Goal: Task Accomplishment & Management: Manage account settings

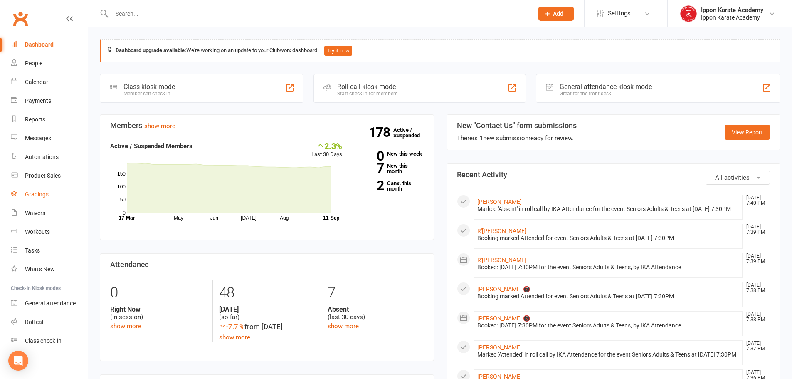
click at [43, 198] on div "Gradings" at bounding box center [37, 194] width 24 height 7
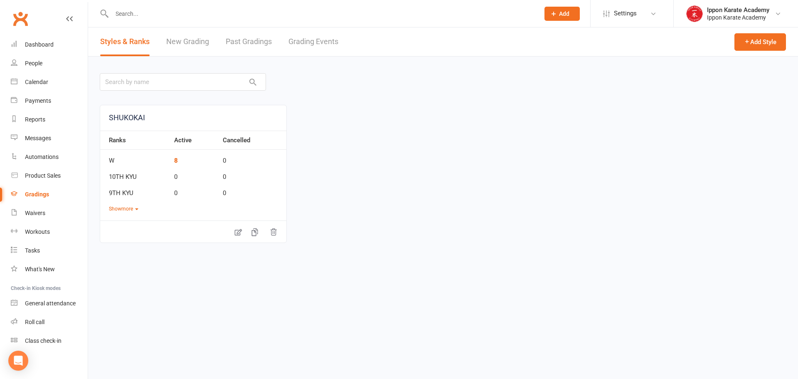
click at [320, 42] on link "Grading Events" at bounding box center [314, 41] width 50 height 29
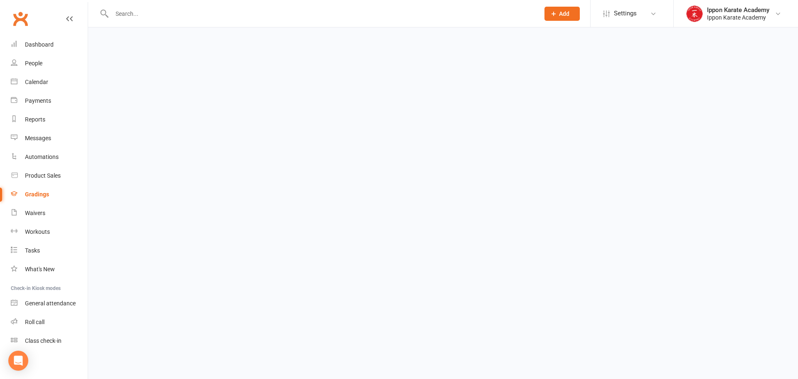
select select "100"
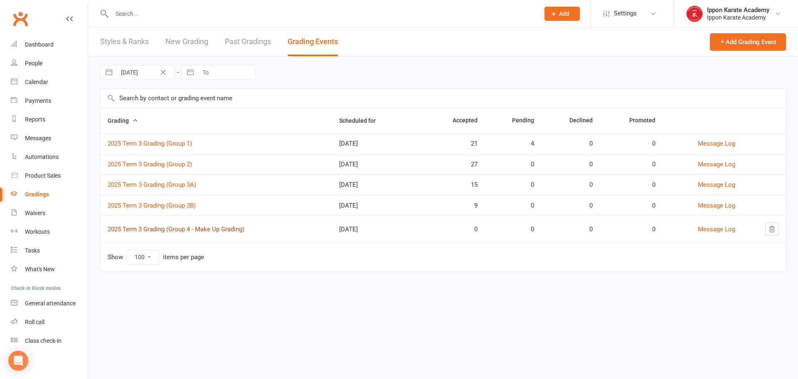
click at [197, 230] on link "2025 Term 3 Grading (Group 4 - Make Up Grading)" at bounding box center [176, 228] width 137 height 7
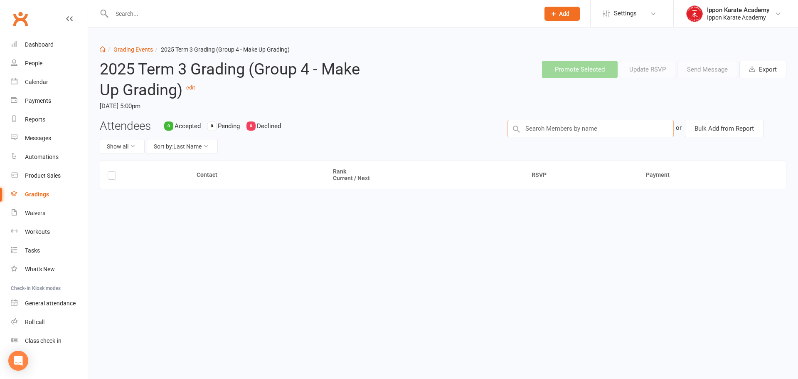
click at [573, 127] on input "text" at bounding box center [591, 128] width 166 height 17
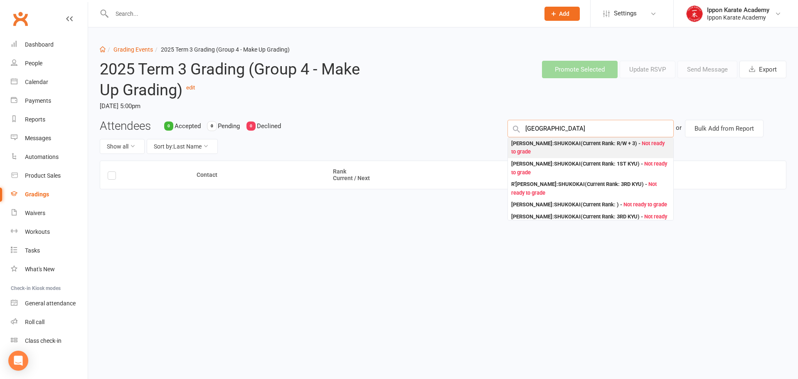
type input "[GEOGRAPHIC_DATA]"
click at [559, 151] on div "[PERSON_NAME] : SHUKOKAI (Current Rank: R/W + 3 ) - Not ready to grade" at bounding box center [590, 147] width 159 height 17
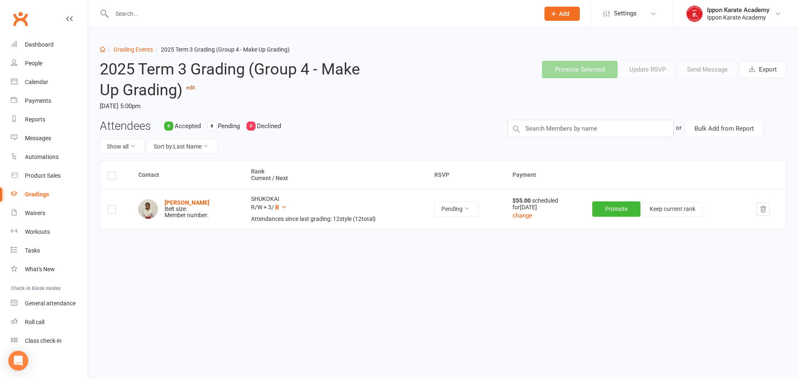
click at [194, 89] on link "edit" at bounding box center [190, 87] width 9 height 6
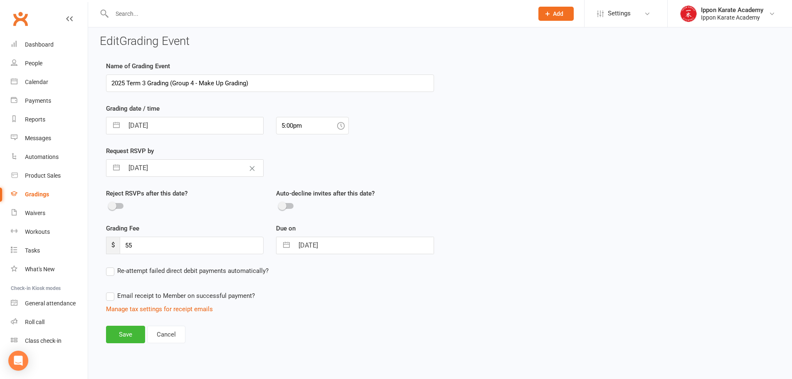
scroll to position [5, 0]
click at [139, 170] on input "[DATE]" at bounding box center [193, 166] width 139 height 17
select select "7"
select select "2025"
select select "8"
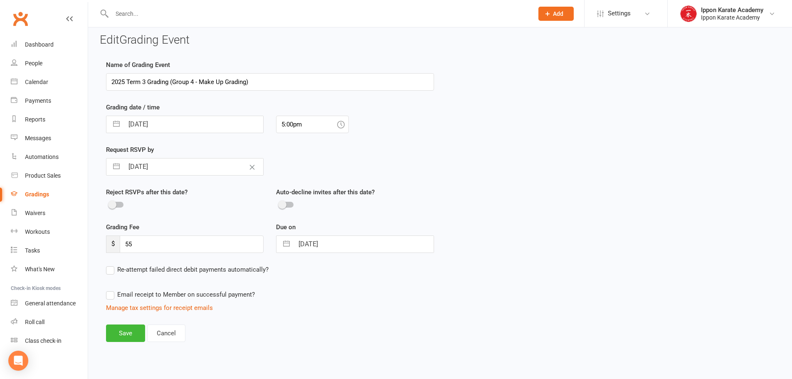
select select "2025"
select select "9"
select select "2025"
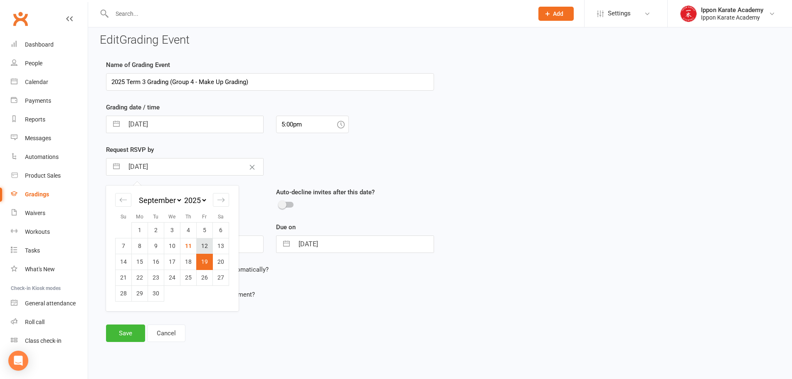
click at [202, 244] on td "12" at bounding box center [205, 246] width 16 height 16
type input "[DATE]"
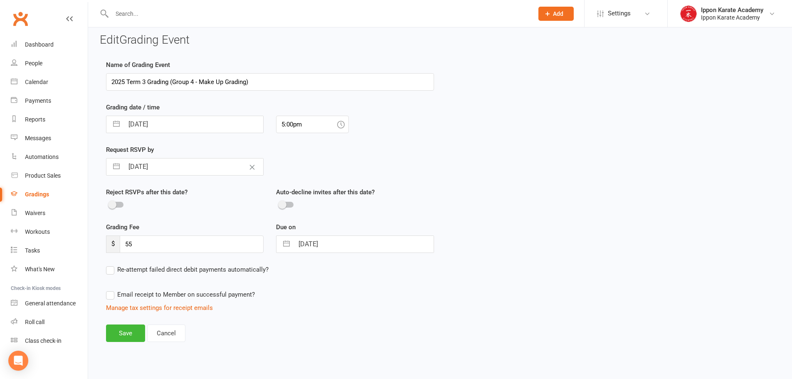
click at [351, 246] on input "[DATE]" at bounding box center [363, 244] width 139 height 17
select select "7"
select select "2025"
select select "8"
select select "2025"
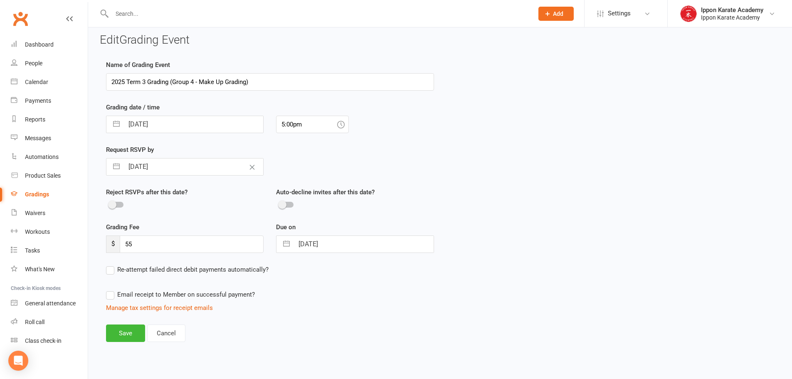
select select "9"
select select "2025"
click at [378, 321] on td "12" at bounding box center [375, 323] width 16 height 16
type input "[DATE]"
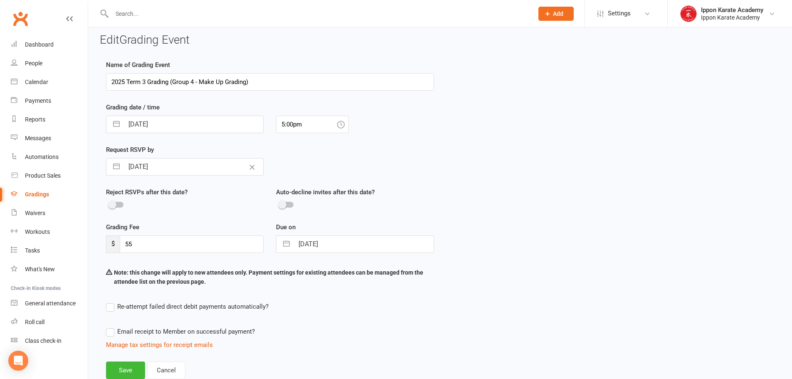
click at [373, 305] on div "Re-attempt failed direct debit payments automatically?" at bounding box center [270, 306] width 328 height 10
click at [335, 246] on input "[DATE]" at bounding box center [363, 244] width 139 height 17
select select "7"
select select "2025"
select select "8"
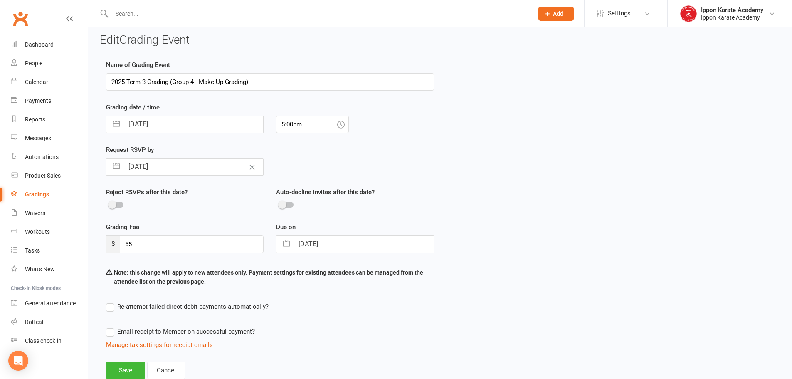
select select "2025"
select select "9"
select select "2025"
click at [498, 263] on div "Name of Grading Event 2025 Term 3 Grading (Group 4 - Make Up Grading) Grading d…" at bounding box center [440, 225] width 681 height 331
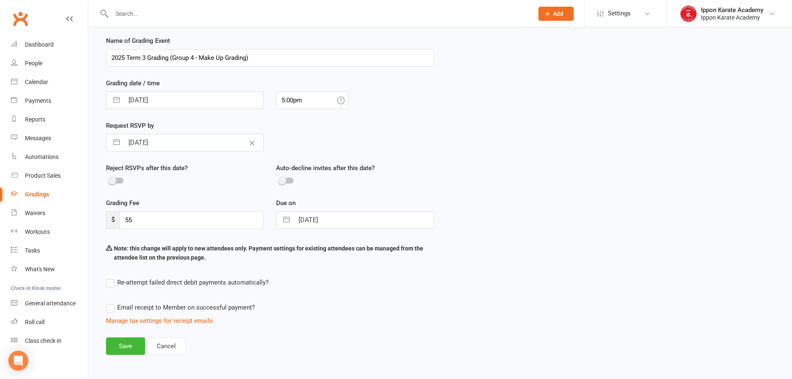
scroll to position [42, 0]
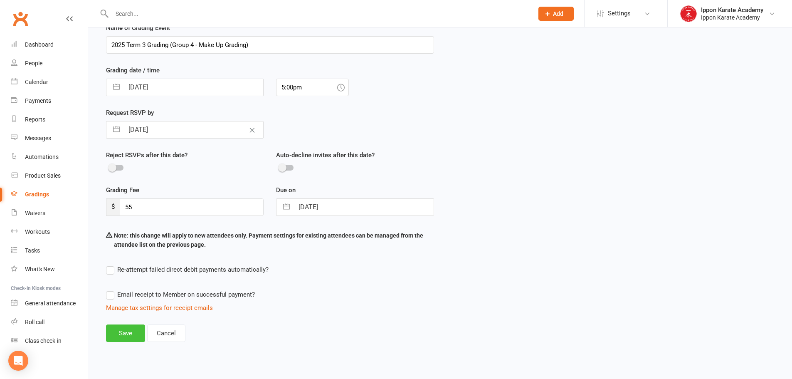
click at [130, 334] on button "Save" at bounding box center [125, 332] width 39 height 17
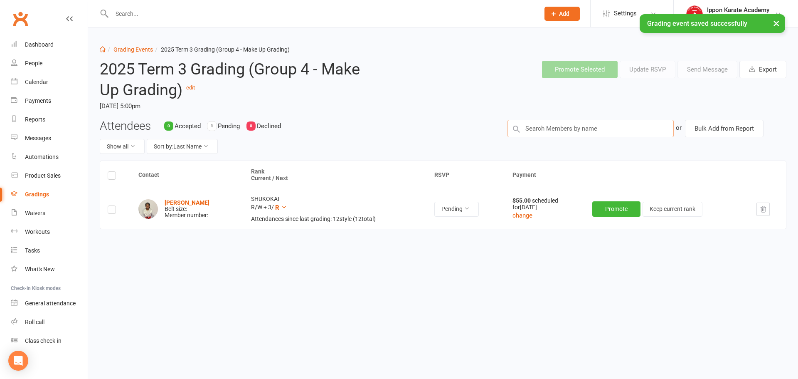
click at [580, 127] on input "text" at bounding box center [591, 128] width 166 height 17
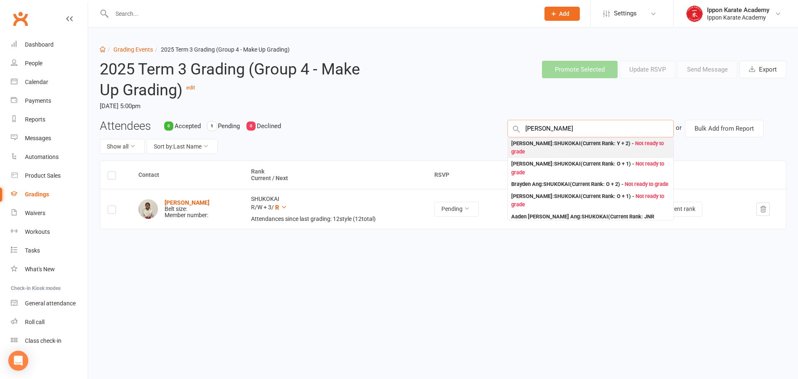
type input "[PERSON_NAME]"
click at [577, 149] on div "[PERSON_NAME] : SHUKOKAI (Current Rank: Y + 2 ) - Not ready to grade" at bounding box center [590, 147] width 159 height 17
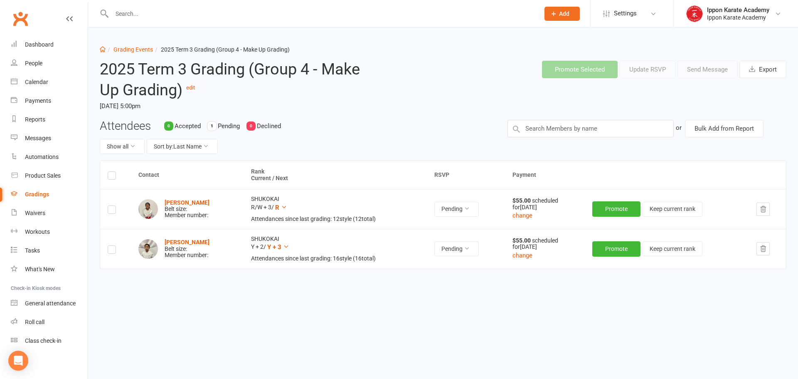
click at [690, 315] on div "Contact Rank Current / Next RSVP Payment [PERSON_NAME] Belt size: Member number…" at bounding box center [443, 241] width 687 height 161
click at [113, 211] on label at bounding box center [112, 211] width 8 height 0
click at [113, 206] on input "checkbox" at bounding box center [112, 206] width 8 height 0
click at [109, 251] on label at bounding box center [112, 251] width 8 height 0
click at [109, 246] on input "checkbox" at bounding box center [112, 246] width 8 height 0
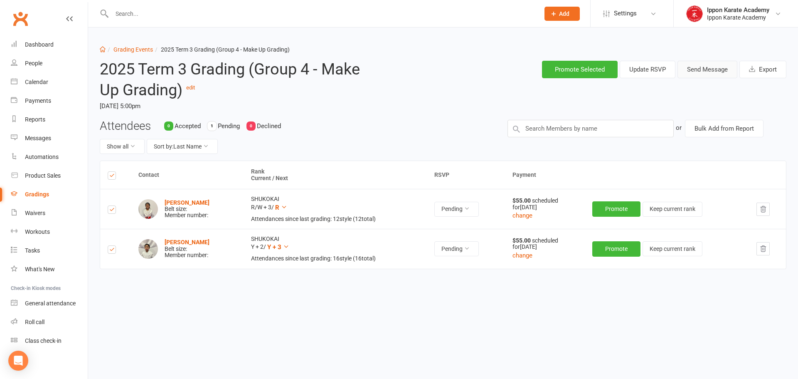
click at [704, 73] on button "Send Message" at bounding box center [708, 69] width 60 height 17
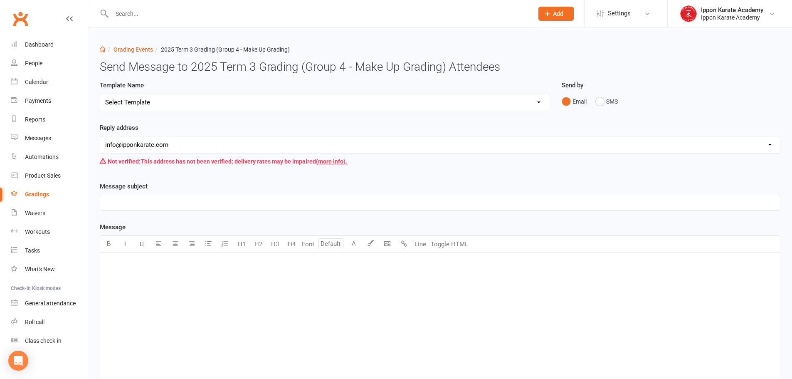
click at [179, 143] on select "[EMAIL_ADDRESS][DOMAIN_NAME] [EMAIL_ADDRESS][DOMAIN_NAME] [EMAIL_ADDRESS][DOMAI…" at bounding box center [440, 144] width 680 height 17
click at [185, 96] on select "Select Template [Email] Confirmation of Successful Grading [Email] Grading Even…" at bounding box center [324, 102] width 449 height 17
select select "2"
click at [100, 94] on select "Select Template [Email] Confirmation of Successful Grading [Email] Grading Even…" at bounding box center [324, 102] width 449 height 17
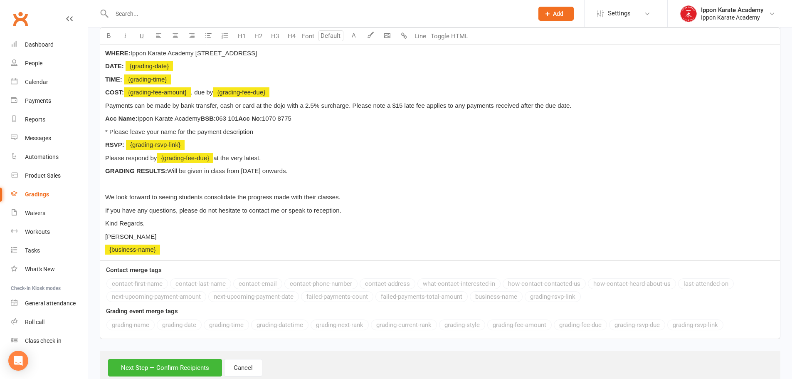
scroll to position [274, 0]
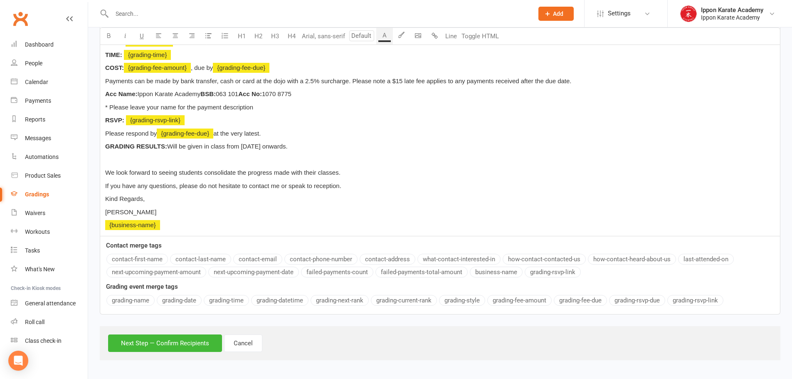
drag, startPoint x: 329, startPoint y: 144, endPoint x: 205, endPoint y: 148, distance: 124.4
click at [205, 148] on p "GRADING RESULTS: Will be given in class from [DATE] onwards." at bounding box center [440, 146] width 670 height 10
click at [442, 205] on div "Hi ﻿ {contact-first-name} , You have been assessed as ready to be examined for …" at bounding box center [440, 107] width 680 height 257
click at [172, 342] on button "Next Step — Confirm Recipients" at bounding box center [165, 342] width 114 height 17
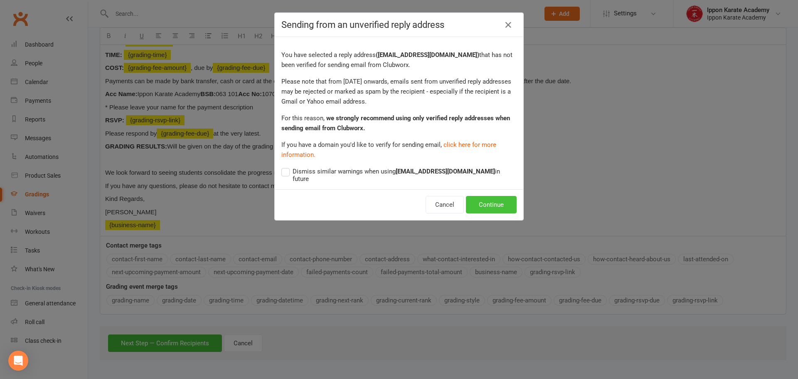
click at [489, 200] on button "Continue" at bounding box center [491, 204] width 51 height 17
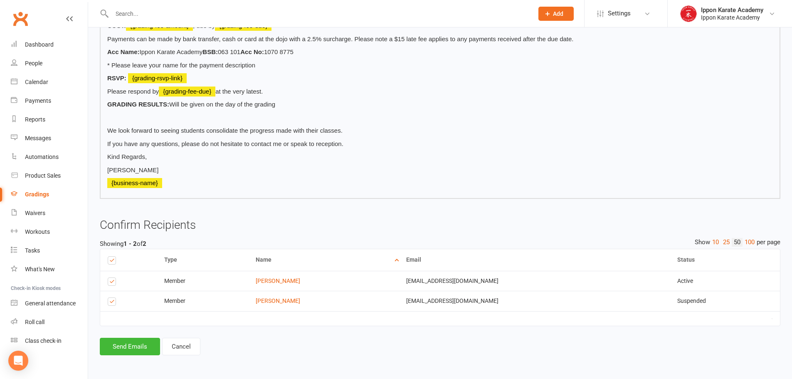
scroll to position [251, 0]
click at [136, 347] on button "Send Emails" at bounding box center [130, 346] width 60 height 17
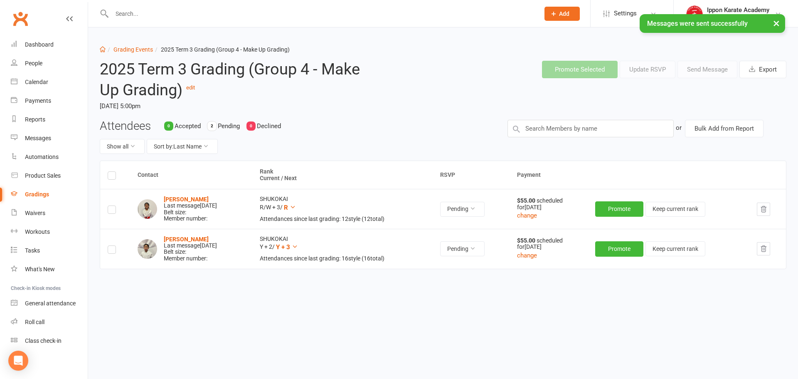
click at [450, 118] on header "2025 Term 3 Grading (Group 4 - Make Up Grading) edit [DATE] 5:00pm Promote Sele…" at bounding box center [443, 86] width 699 height 65
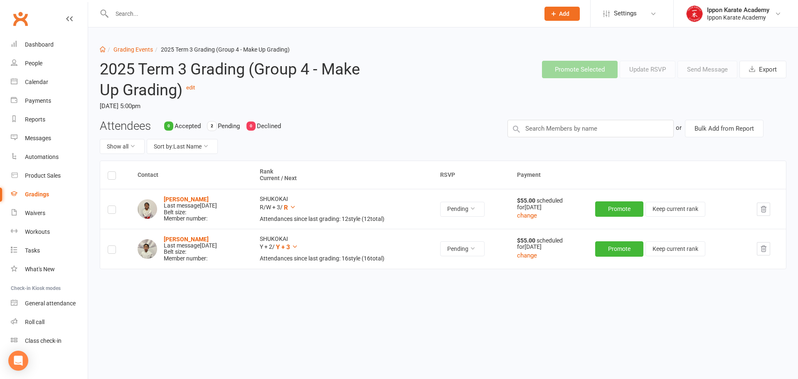
click at [455, 98] on header "2025 Term 3 Grading (Group 4 - Make Up Grading) edit [DATE] 5:00pm Promote Sele…" at bounding box center [443, 86] width 699 height 65
click at [38, 40] on link "Dashboard" at bounding box center [49, 44] width 77 height 19
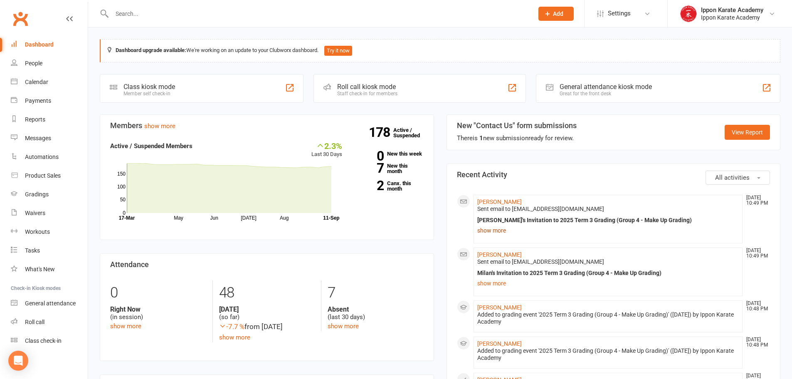
click at [499, 230] on link "show more" at bounding box center [608, 231] width 262 height 12
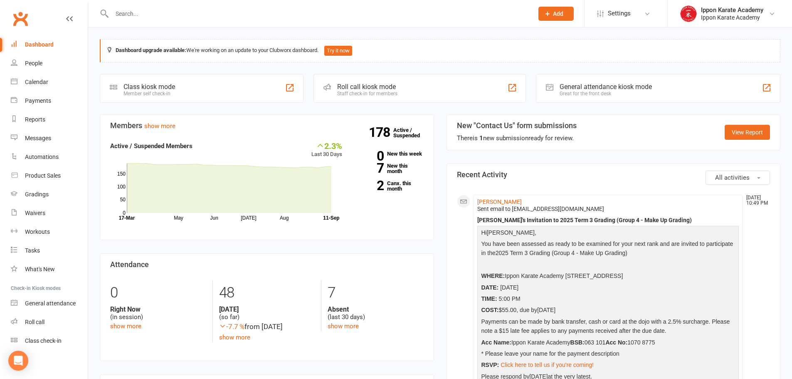
click at [652, 140] on section "New "Contact Us" form submissions There is 1 new submission ready for review. V…" at bounding box center [614, 132] width 334 height 36
click at [408, 40] on div "Dashboard upgrade available: We're working on an update to your Clubworx dashbo…" at bounding box center [440, 50] width 681 height 23
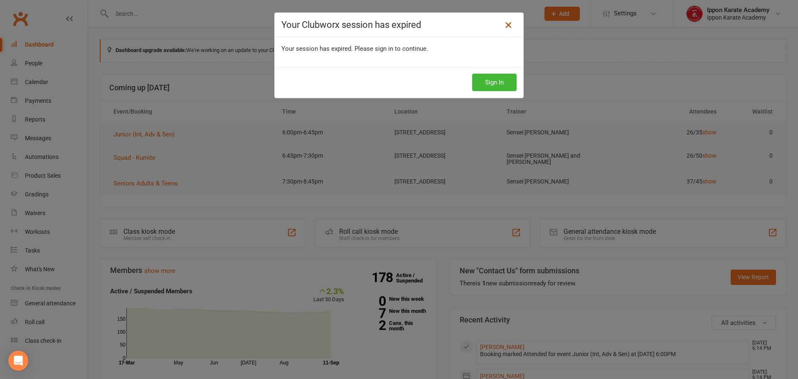
click at [506, 25] on icon at bounding box center [509, 25] width 10 height 10
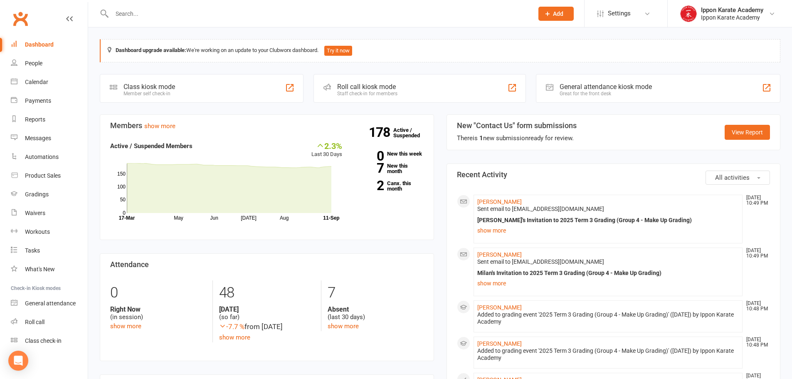
click at [144, 15] on input "text" at bounding box center [318, 14] width 418 height 12
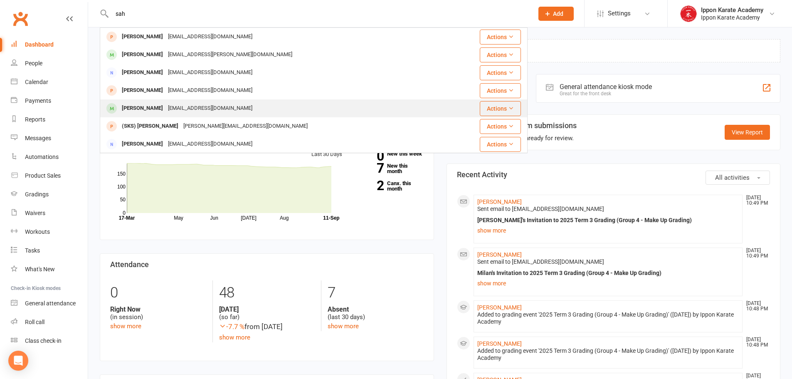
type input "sah"
click at [148, 111] on div "Sahas Alokabandara" at bounding box center [142, 108] width 46 height 12
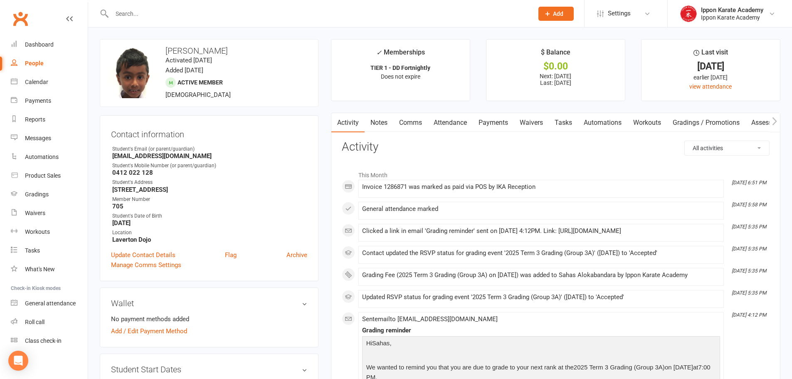
click at [503, 122] on link "Payments" at bounding box center [493, 122] width 41 height 19
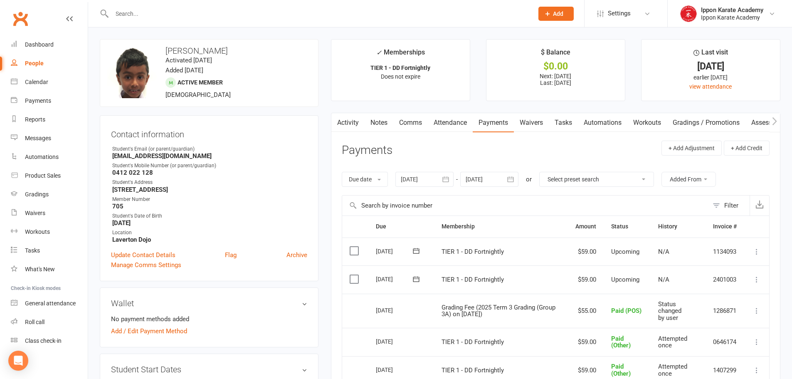
click at [175, 12] on input "text" at bounding box center [318, 14] width 418 height 12
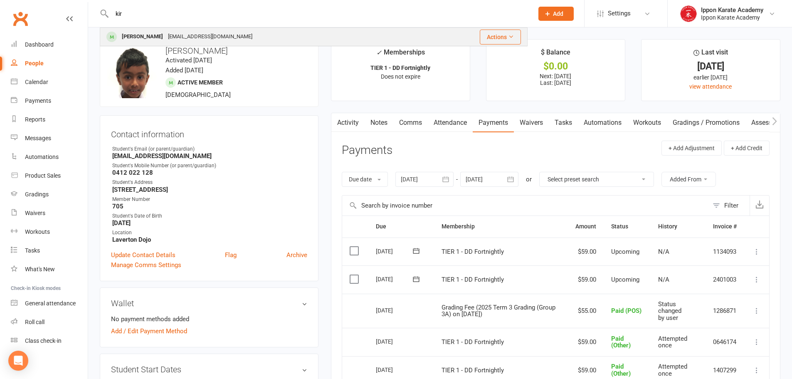
type input "kir"
click at [166, 36] on div "jkdavies68@gmail.com" at bounding box center [210, 37] width 89 height 12
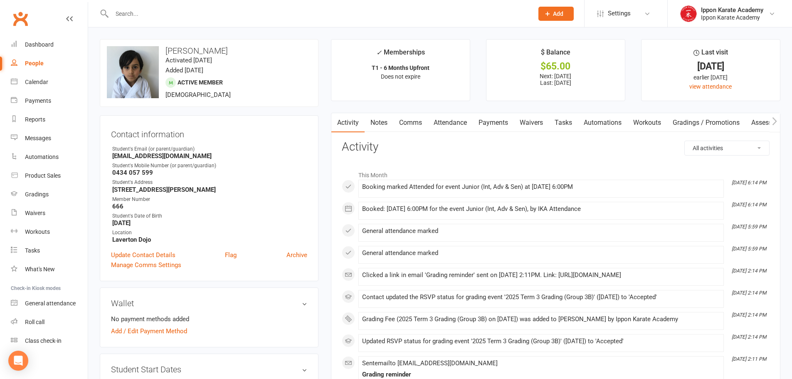
click at [492, 123] on link "Payments" at bounding box center [493, 122] width 41 height 19
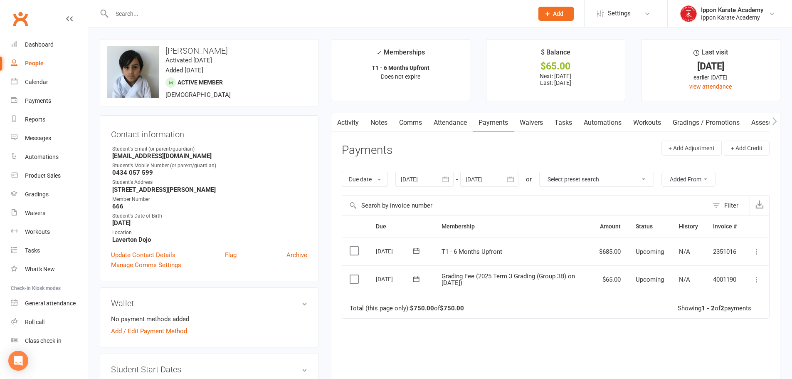
click at [756, 283] on icon at bounding box center [757, 279] width 8 height 8
click at [707, 326] on link "Mark as Paid (Other)" at bounding box center [720, 329] width 82 height 17
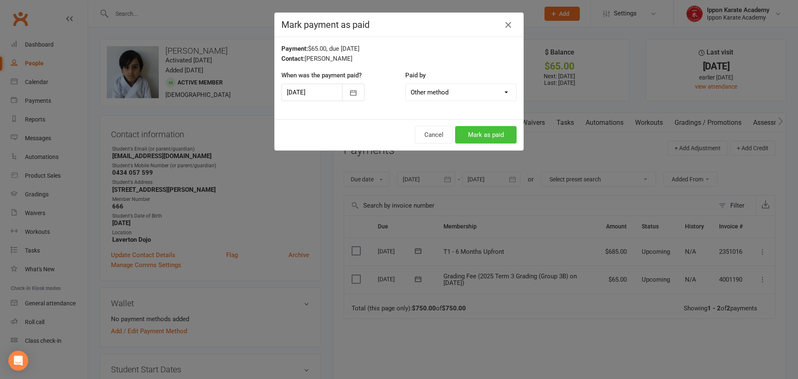
click at [484, 137] on button "Mark as paid" at bounding box center [486, 134] width 62 height 17
